Goal: Obtain resource: Download file/media

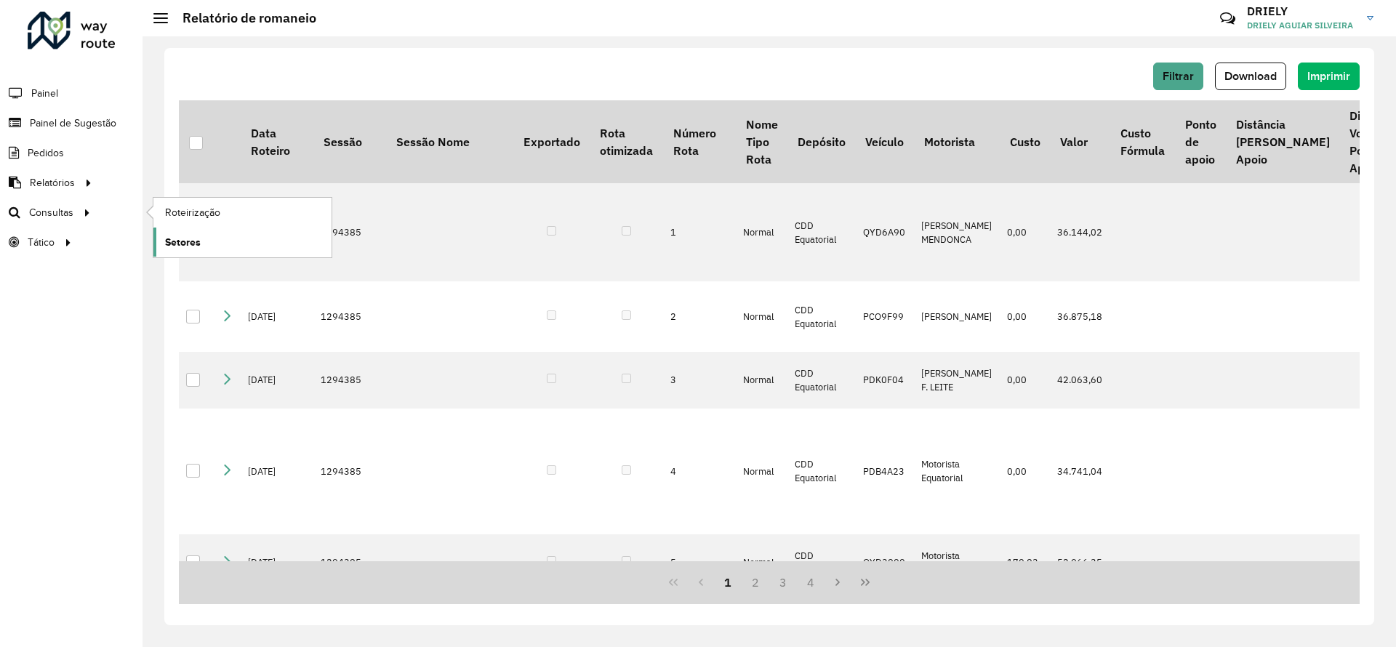
click at [191, 241] on span "Setores" at bounding box center [183, 242] width 36 height 15
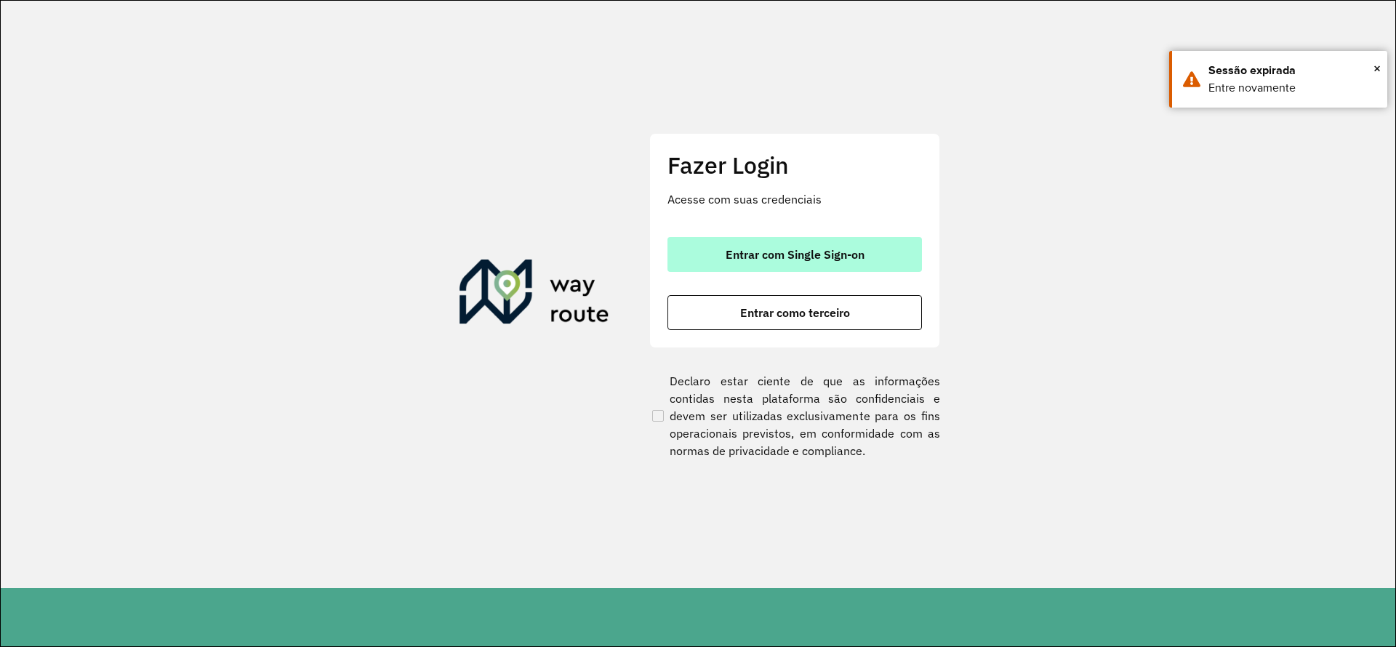
click at [838, 249] on span "Entrar com Single Sign-on" at bounding box center [795, 255] width 139 height 12
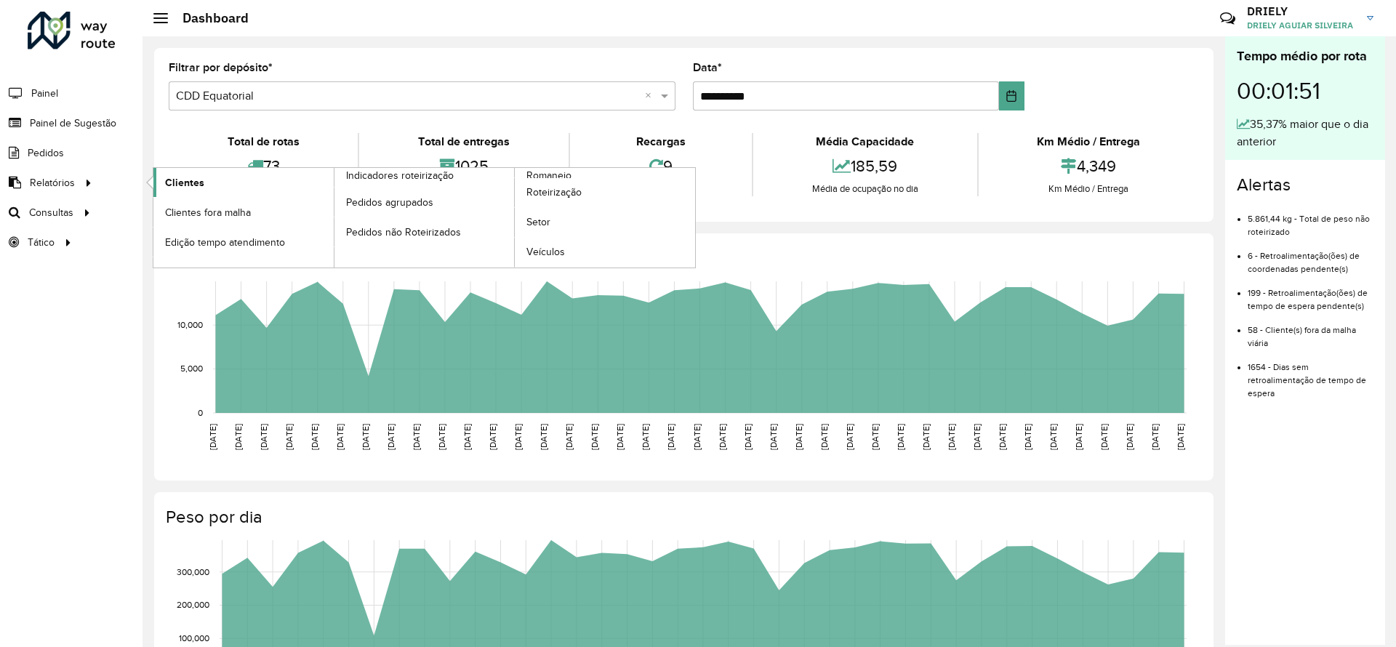
click at [221, 182] on link "Clientes" at bounding box center [243, 182] width 180 height 29
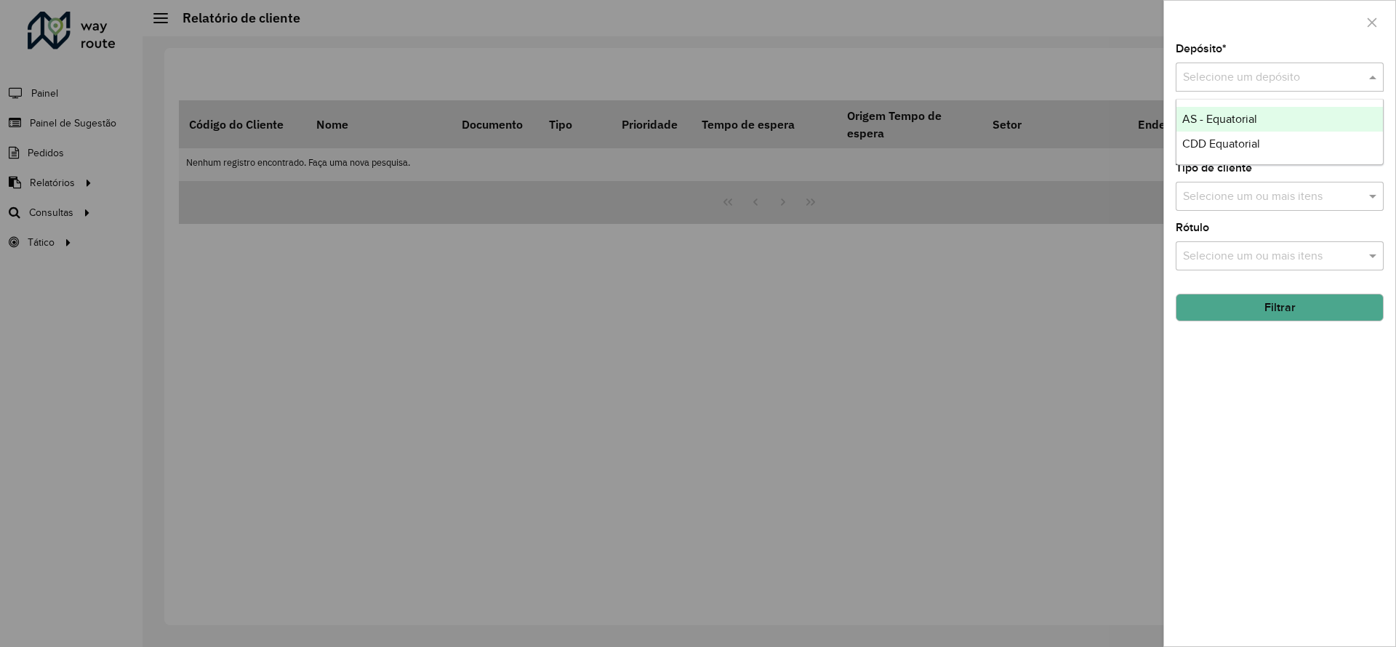
click at [1240, 79] on input "text" at bounding box center [1265, 77] width 164 height 17
click at [1240, 144] on span "CDD Equatorial" at bounding box center [1221, 143] width 78 height 12
click at [1226, 129] on input "text" at bounding box center [1272, 137] width 186 height 17
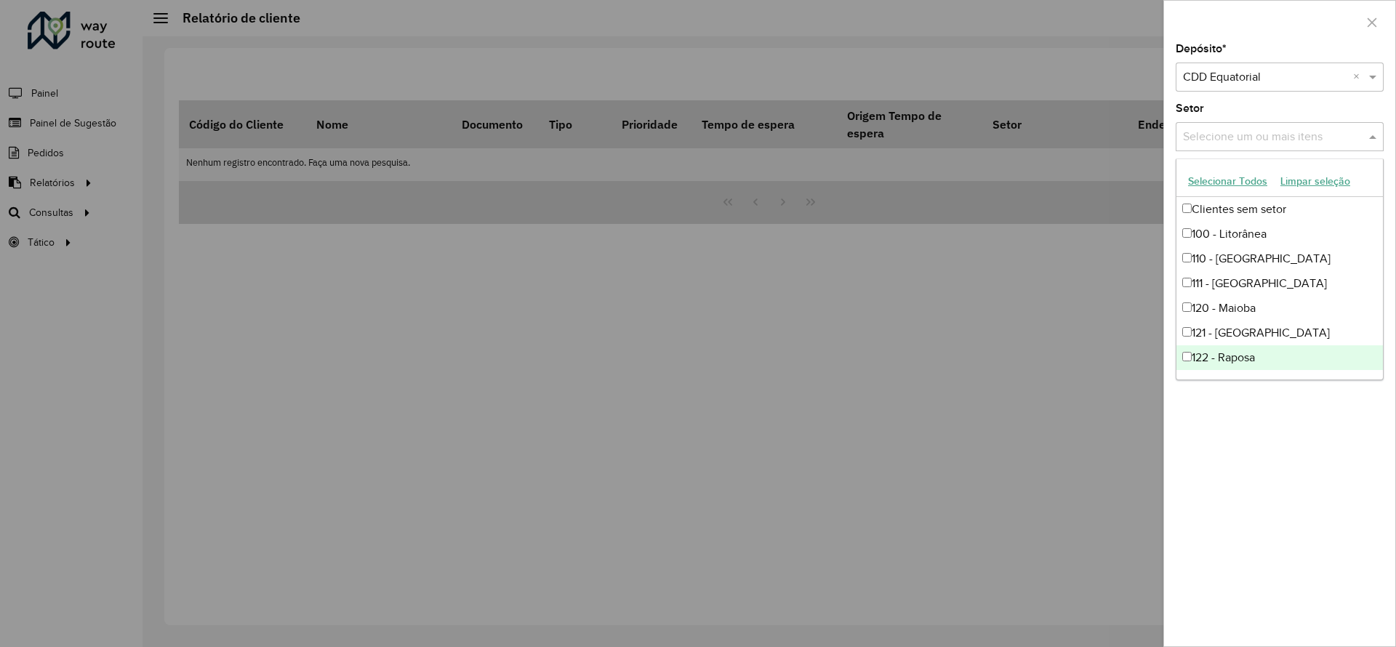
drag, startPoint x: 1269, startPoint y: 465, endPoint x: 1266, endPoint y: 408, distance: 57.5
click at [1270, 465] on div "Depósito * Selecione um depósito × CDD Equatorial × Setor Selecione um ou mais …" at bounding box center [1279, 345] width 231 height 603
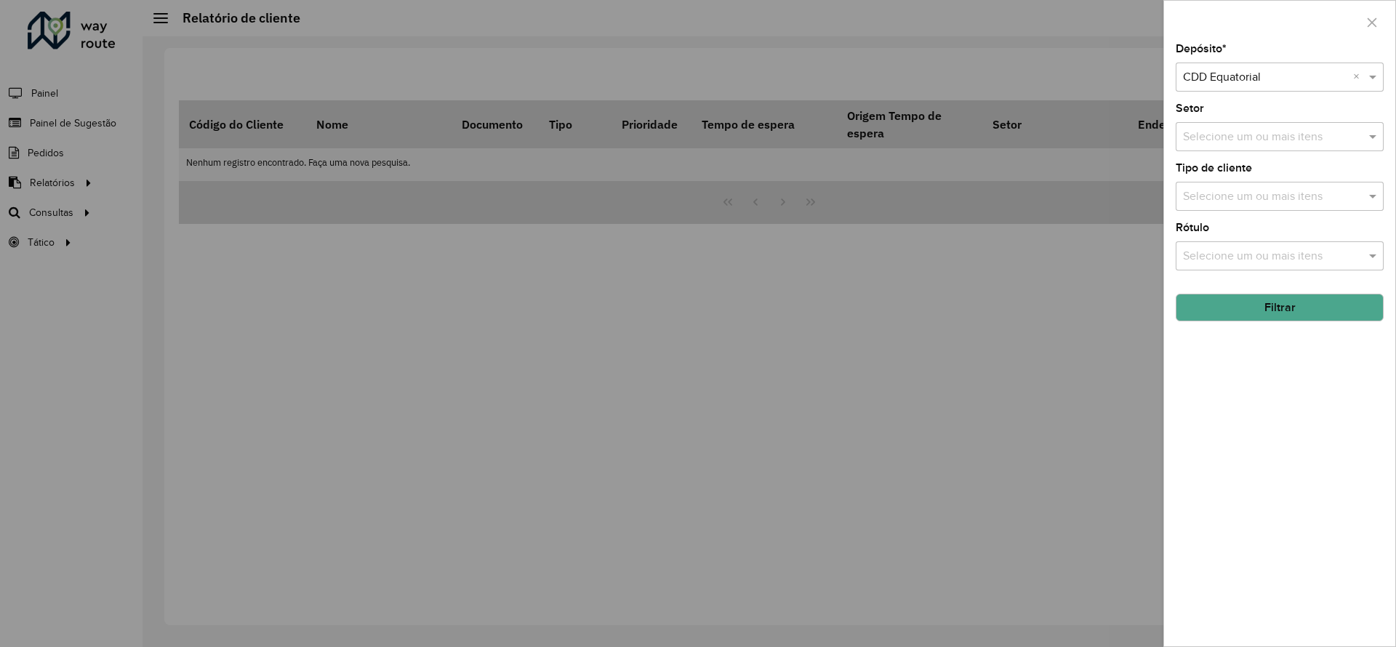
click at [1225, 251] on input "text" at bounding box center [1272, 256] width 186 height 17
type input "***"
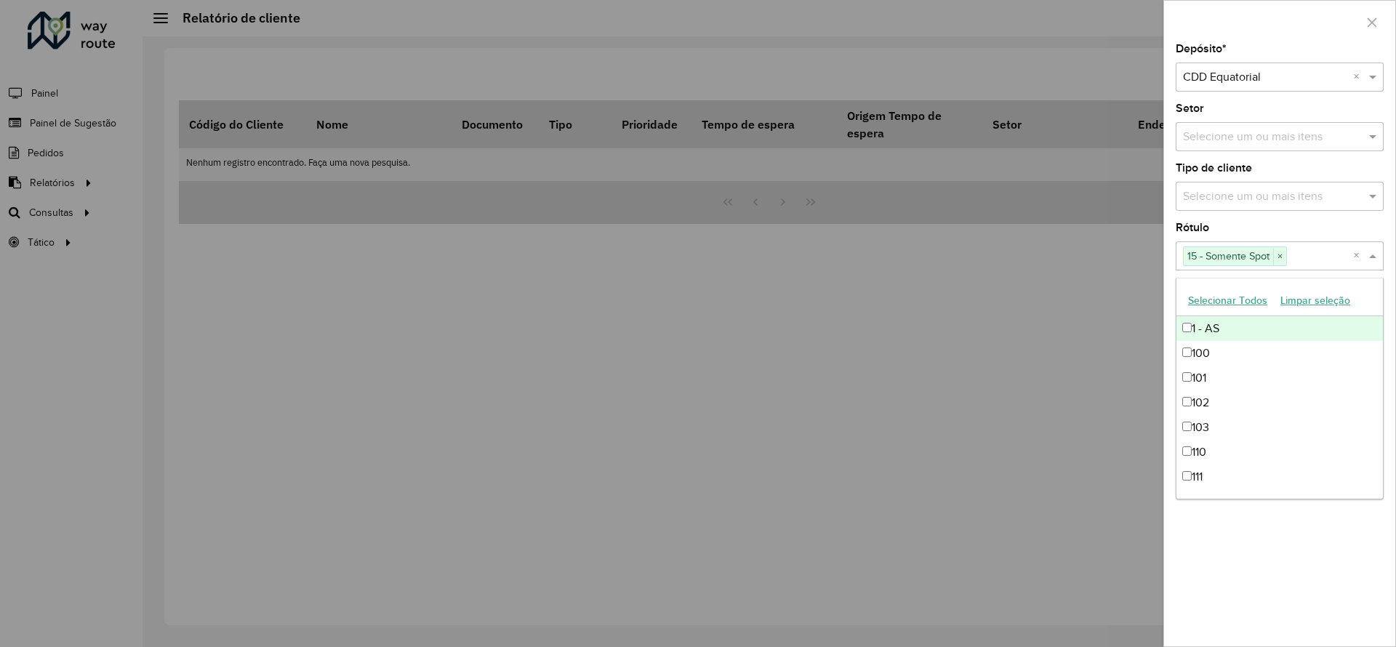
click at [1288, 220] on div "Depósito * Selecione um depósito × CDD Equatorial × Setor Selecione um ou mais …" at bounding box center [1279, 345] width 231 height 603
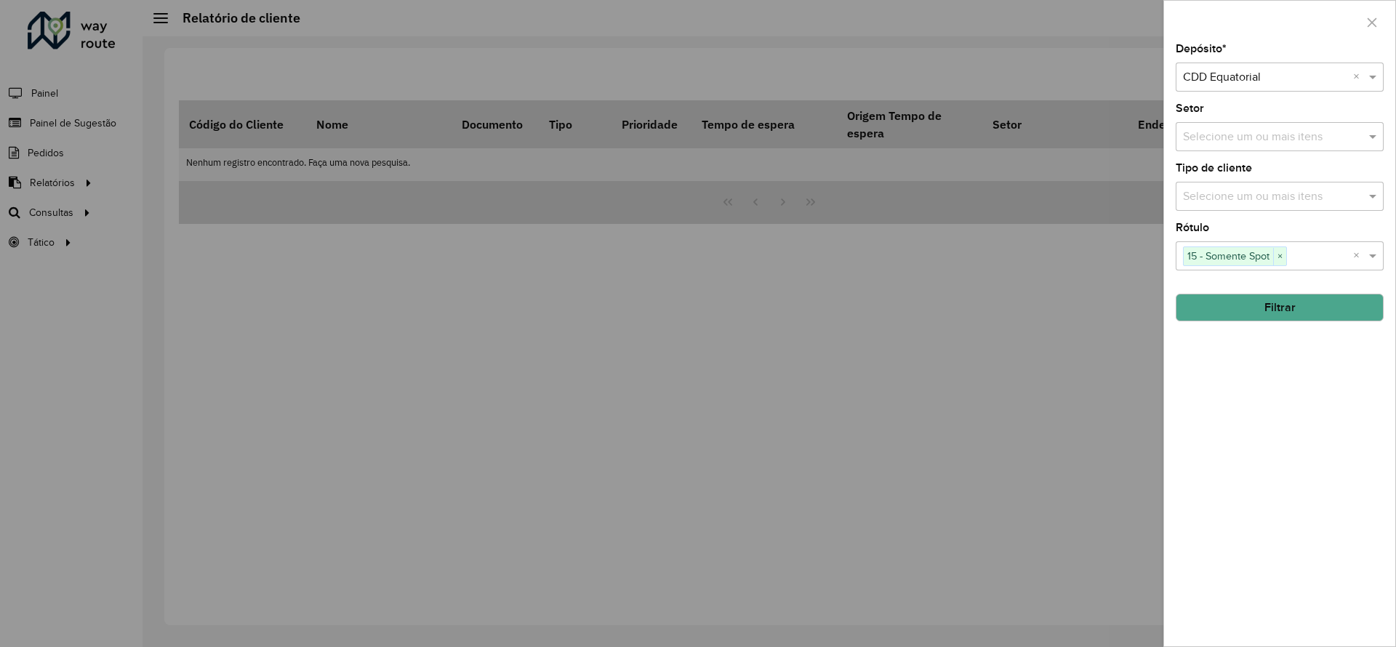
click at [1301, 310] on button "Filtrar" at bounding box center [1280, 308] width 208 height 28
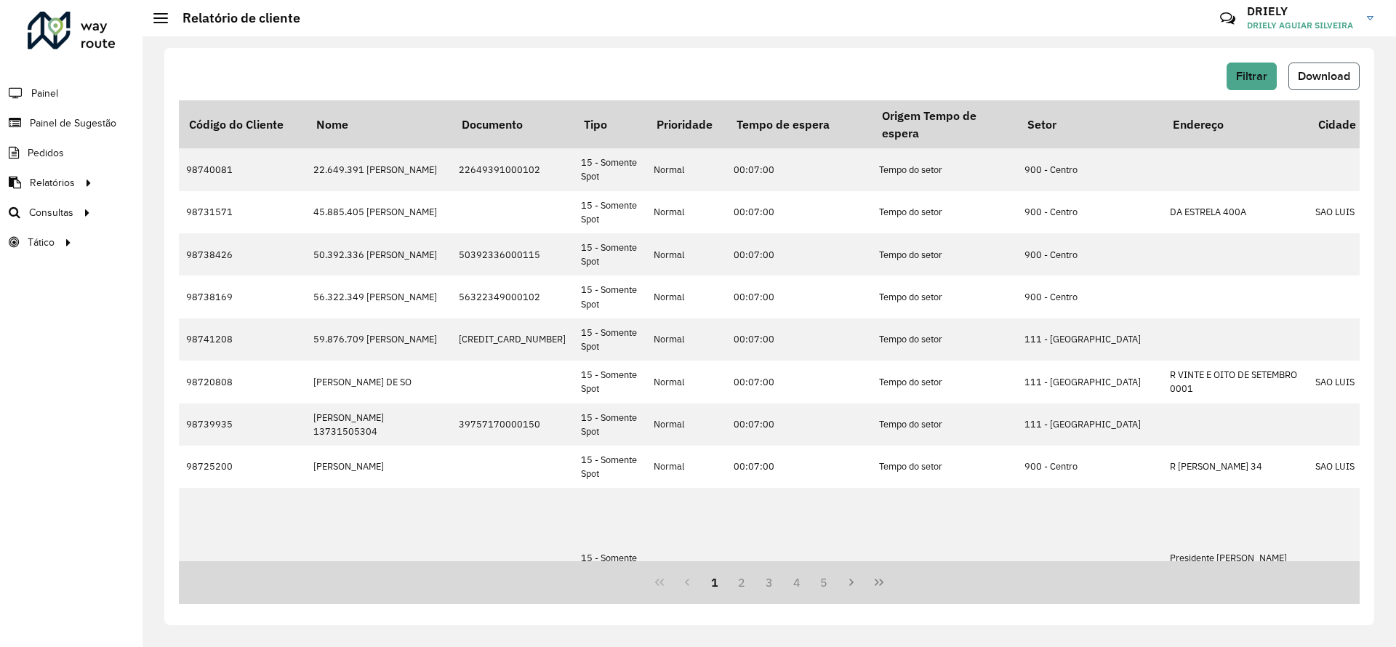
click at [1302, 76] on span "Download" at bounding box center [1324, 76] width 52 height 12
